Goal: Check status: Verify the current state of an ongoing process or item

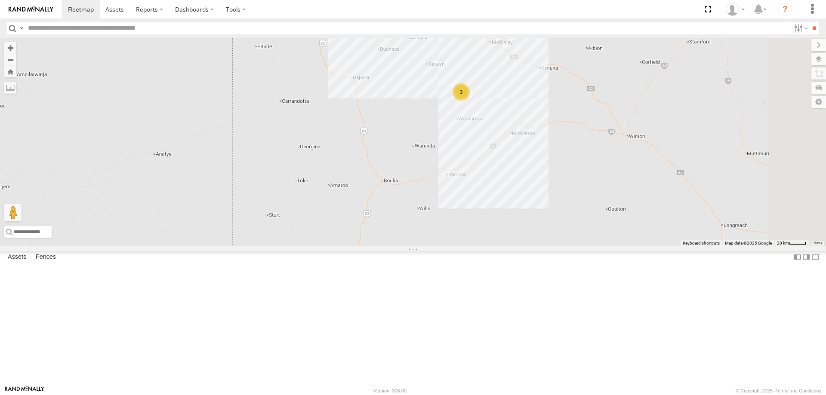
click at [470, 101] on div "3" at bounding box center [461, 91] width 17 height 17
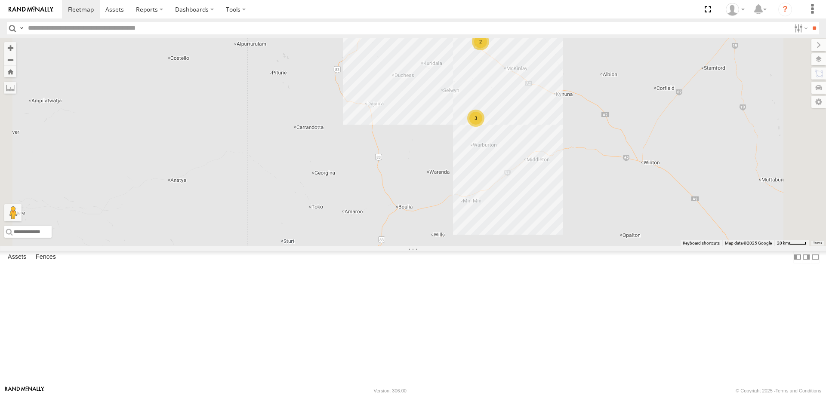
click at [489, 50] on div "2" at bounding box center [480, 41] width 17 height 17
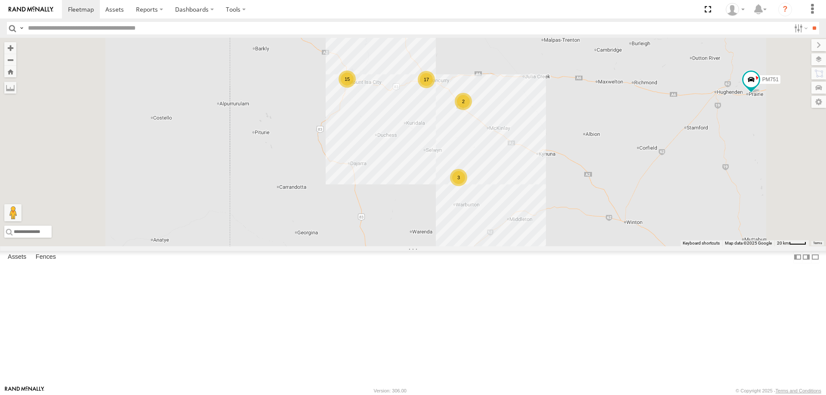
click at [435, 88] on div "17" at bounding box center [426, 79] width 17 height 17
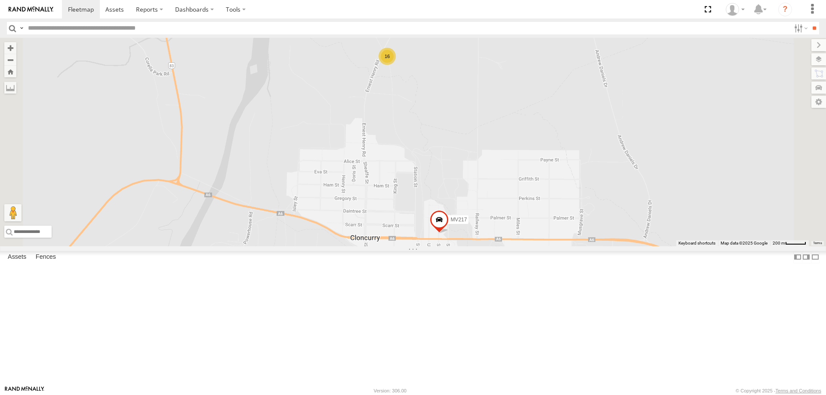
click at [449, 233] on span at bounding box center [439, 221] width 19 height 23
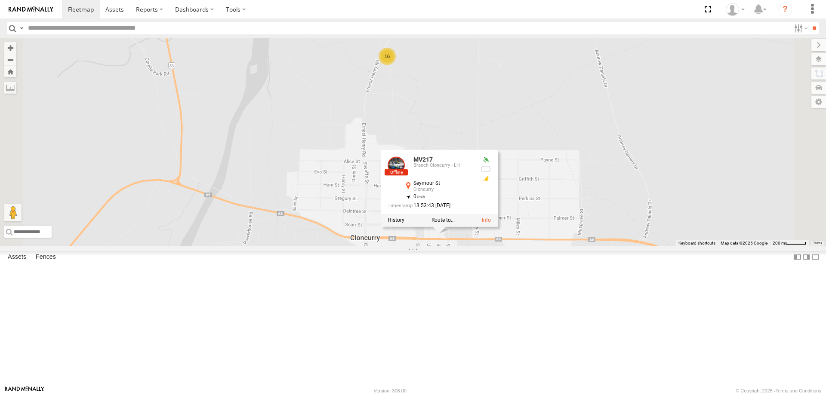
click at [560, 152] on div "F0373 PM783 PM791 PM755 F0493 PM751 D0474 FT724 TL129 MV262 Cage182 Cage101 F03…" at bounding box center [413, 142] width 826 height 209
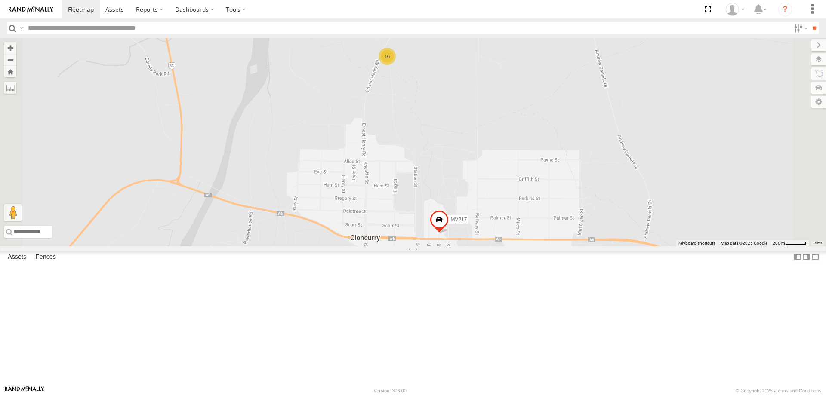
click at [396, 65] on div "16" at bounding box center [387, 56] width 17 height 17
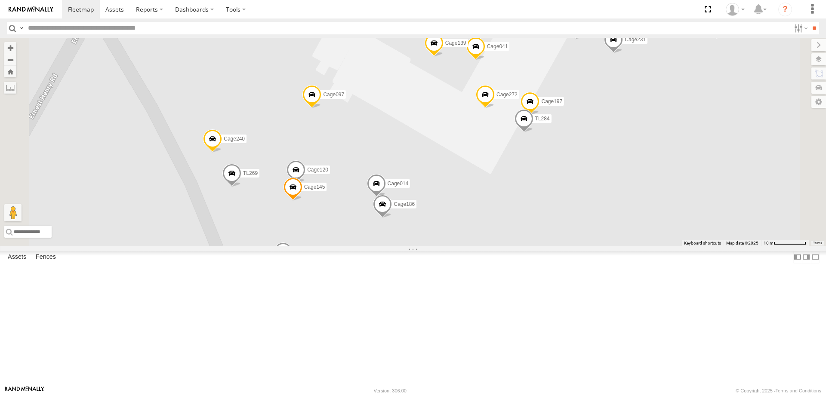
click at [241, 187] on span at bounding box center [231, 175] width 19 height 23
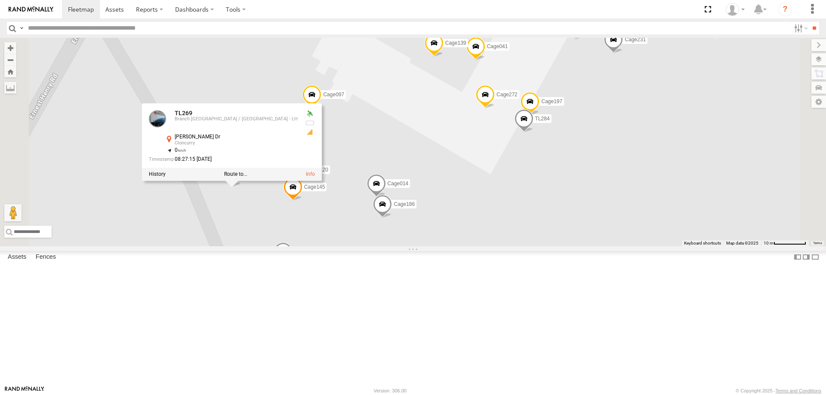
click at [293, 266] on span at bounding box center [283, 254] width 19 height 23
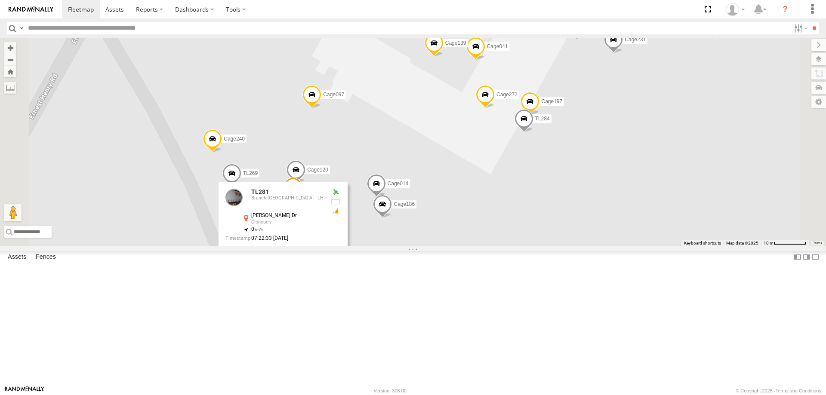
click at [561, 246] on div "F0373 PM783 PM791 PM755 F0493 PM751 D0474 FT724 TL129 MV262 Cage182 Cage101 F03…" at bounding box center [413, 142] width 826 height 209
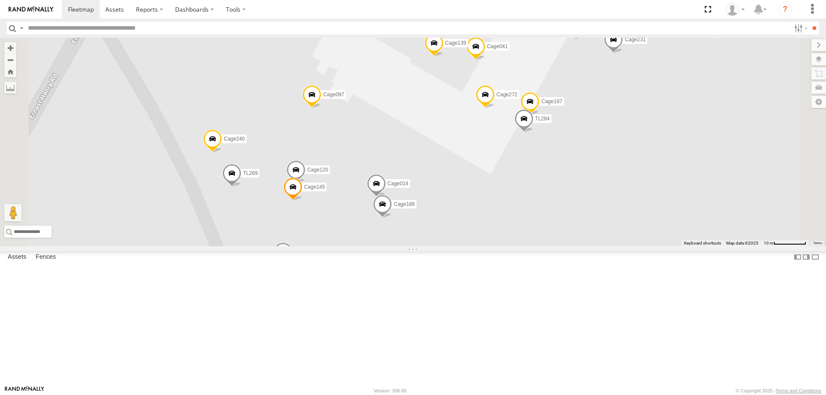
click at [533, 132] on span at bounding box center [523, 120] width 19 height 23
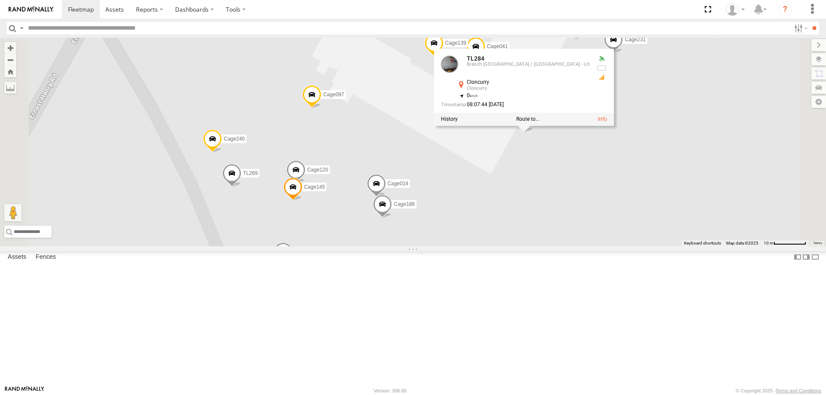
click at [629, 246] on div "F0373 PM783 PM791 PM755 F0493 PM751 D0474 FT724 TL129 MV262 Cage182 Cage101 F03…" at bounding box center [413, 142] width 826 height 209
